Goal: Find specific page/section: Find specific page/section

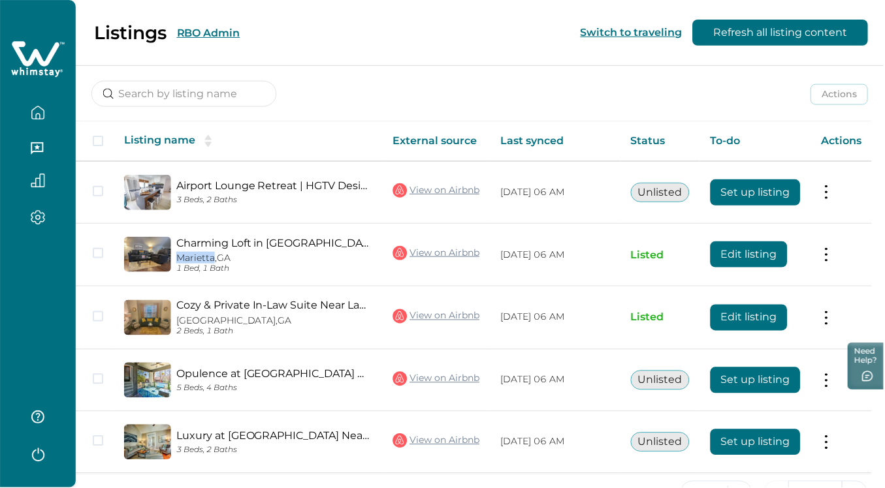
click at [210, 37] on button "RBO Admin" at bounding box center [208, 33] width 63 height 12
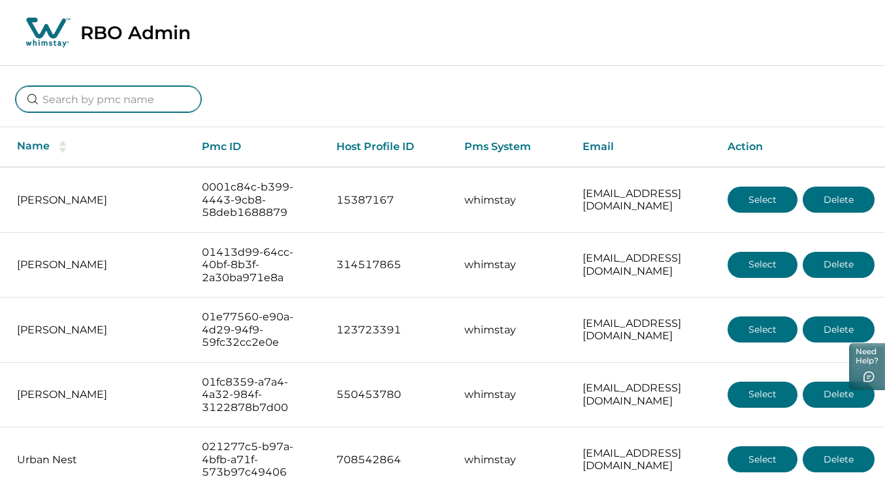
click at [63, 101] on input at bounding box center [108, 99] width 185 height 26
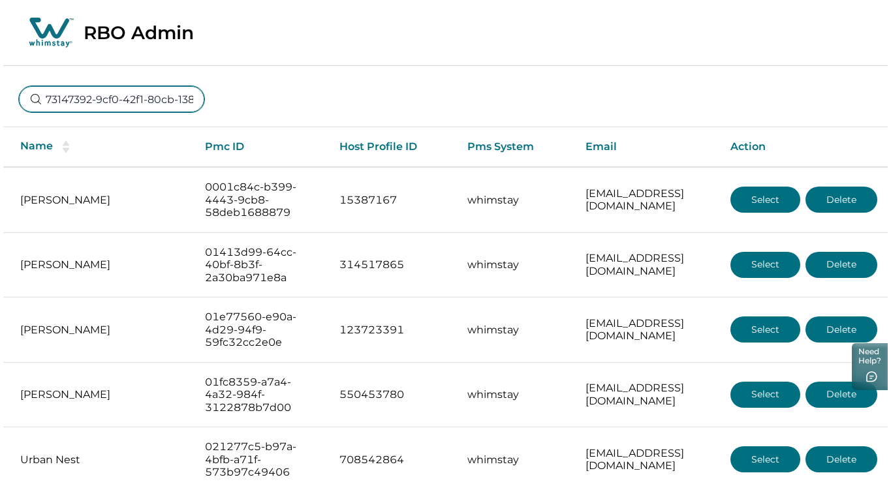
scroll to position [0, 86]
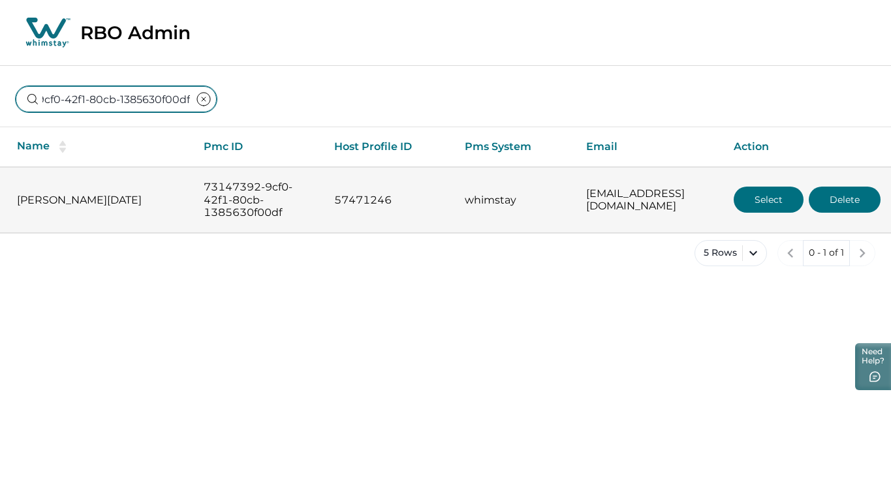
type input "73147392-9cf0-42f1-80cb-1385630f00df"
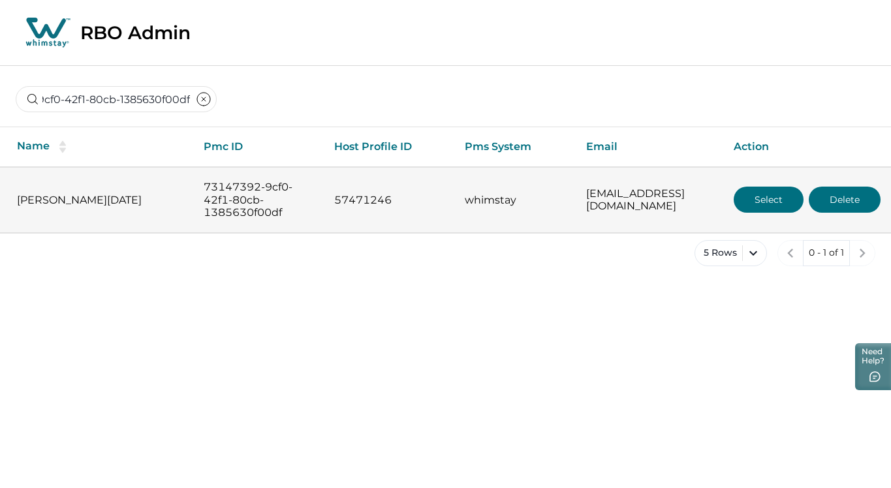
click at [755, 196] on button "Select" at bounding box center [769, 200] width 70 height 26
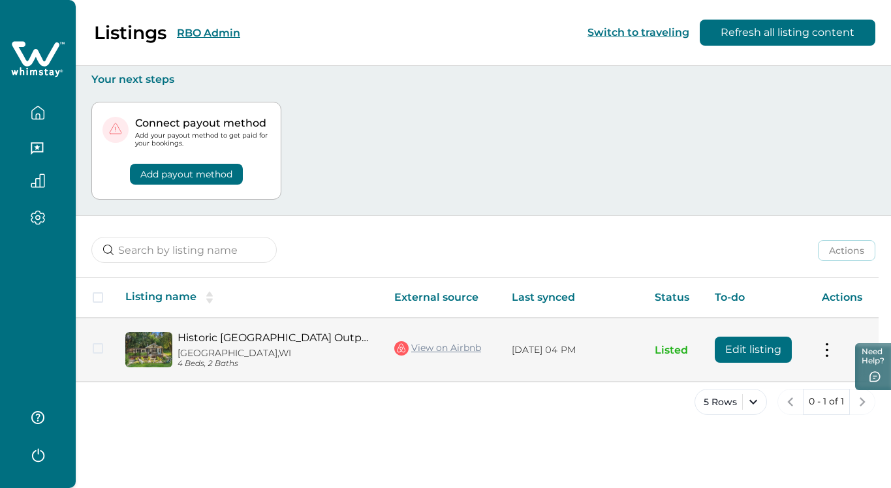
click at [275, 340] on link "Historic [GEOGRAPHIC_DATA] Outpost [GEOGRAPHIC_DATA]" at bounding box center [276, 338] width 196 height 12
